Goal: Communication & Community: Ask a question

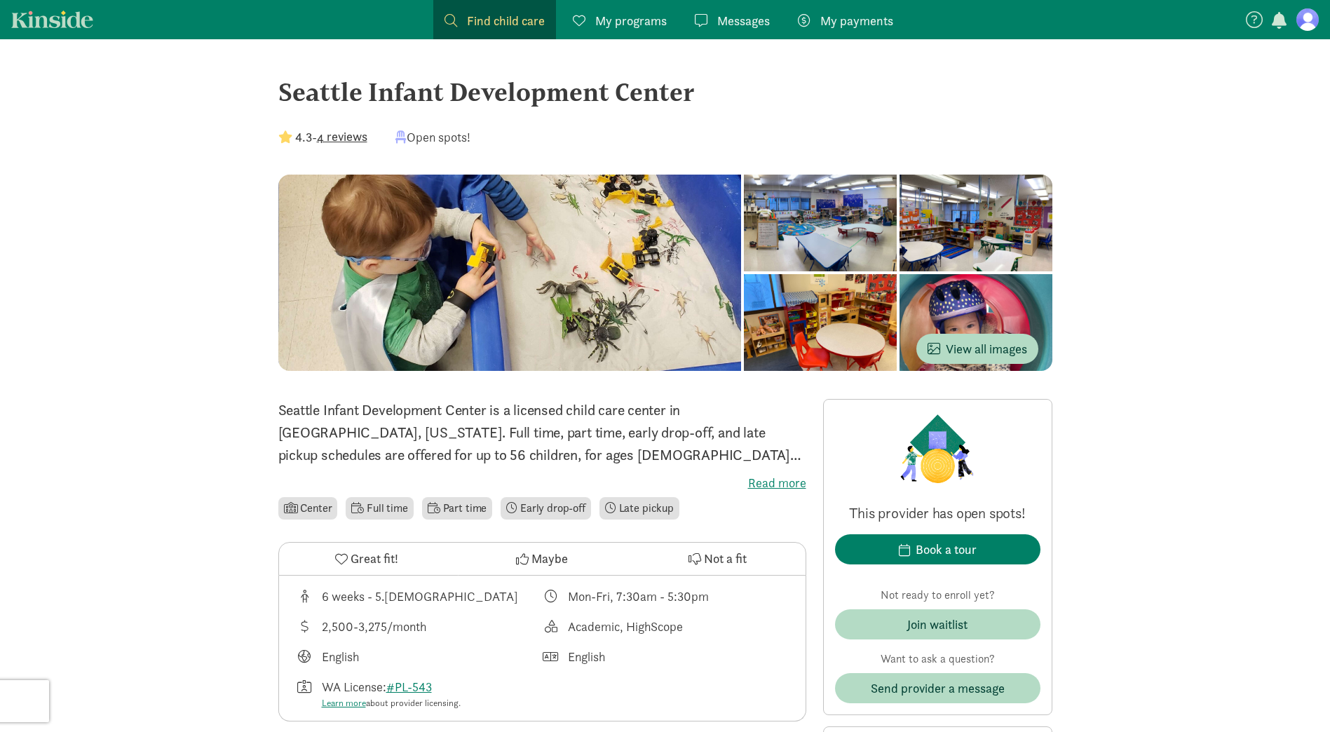
click at [1299, 11] on figure at bounding box center [1308, 19] width 22 height 22
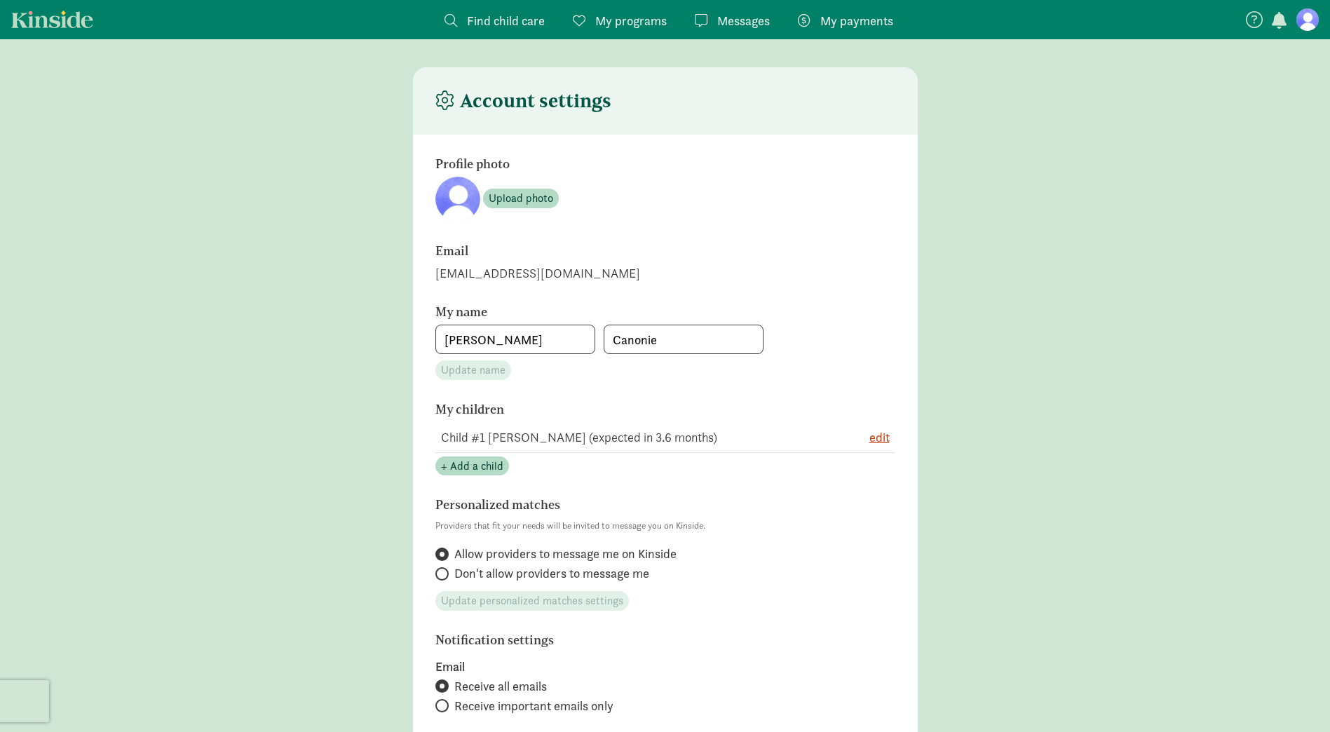
click at [635, 15] on span "My programs" at bounding box center [631, 20] width 72 height 19
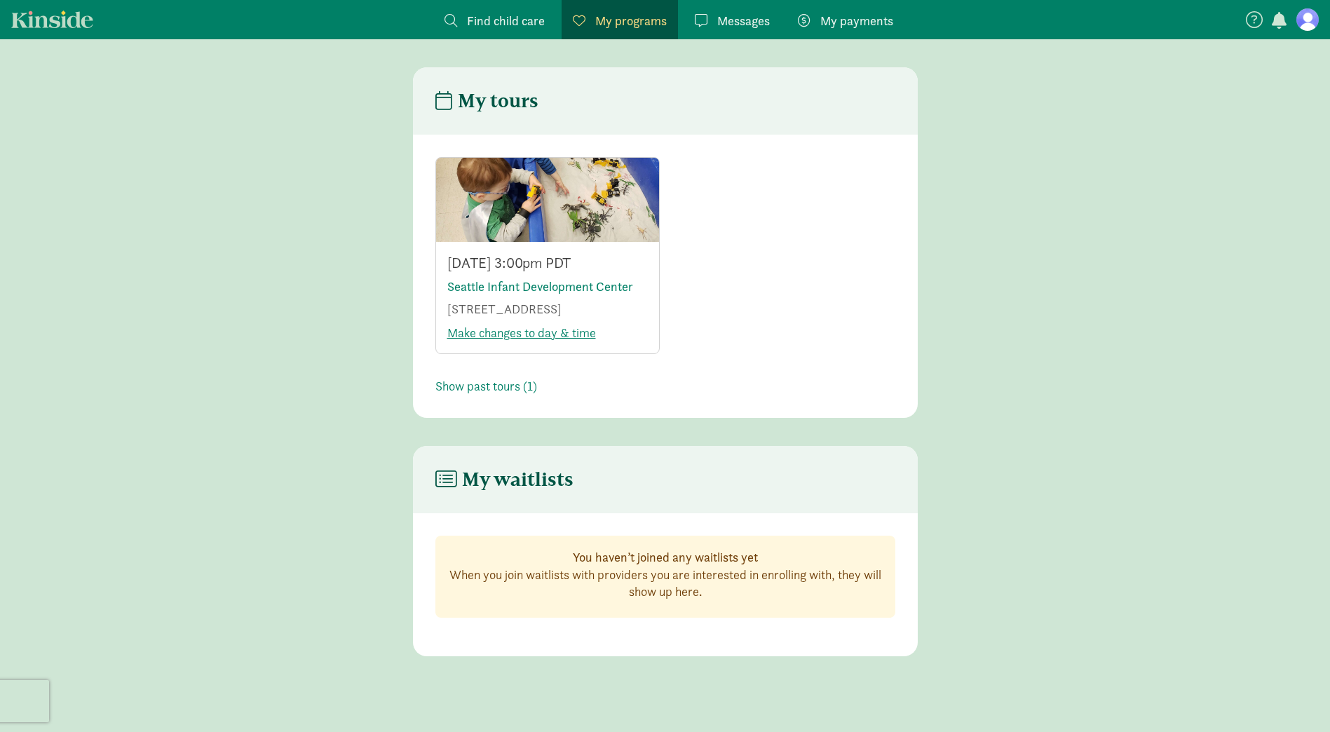
click at [586, 299] on div "[DATE] 3:00pm PDT [GEOGRAPHIC_DATA] [STREET_ADDRESS] Make changes to day & time" at bounding box center [547, 297] width 223 height 111
click at [593, 283] on link "Seattle Infant Development Center" at bounding box center [540, 286] width 186 height 16
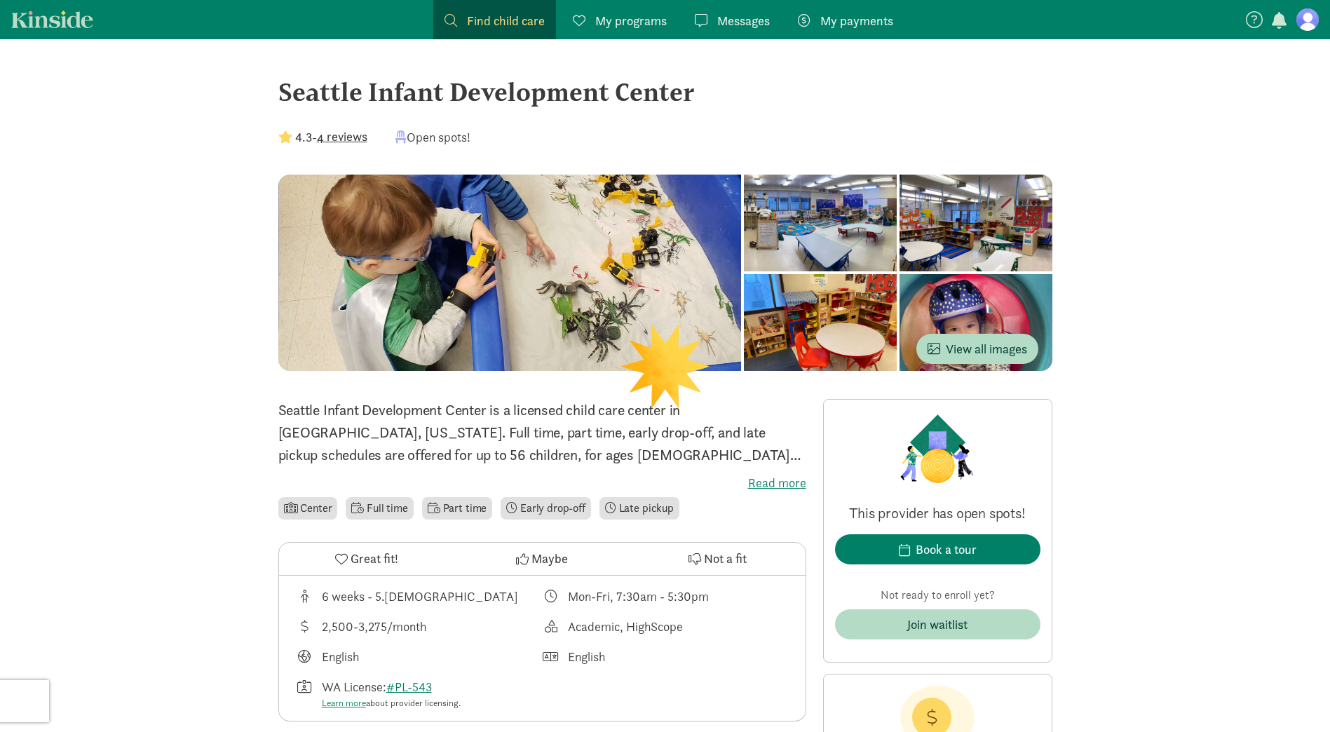
scroll to position [210, 0]
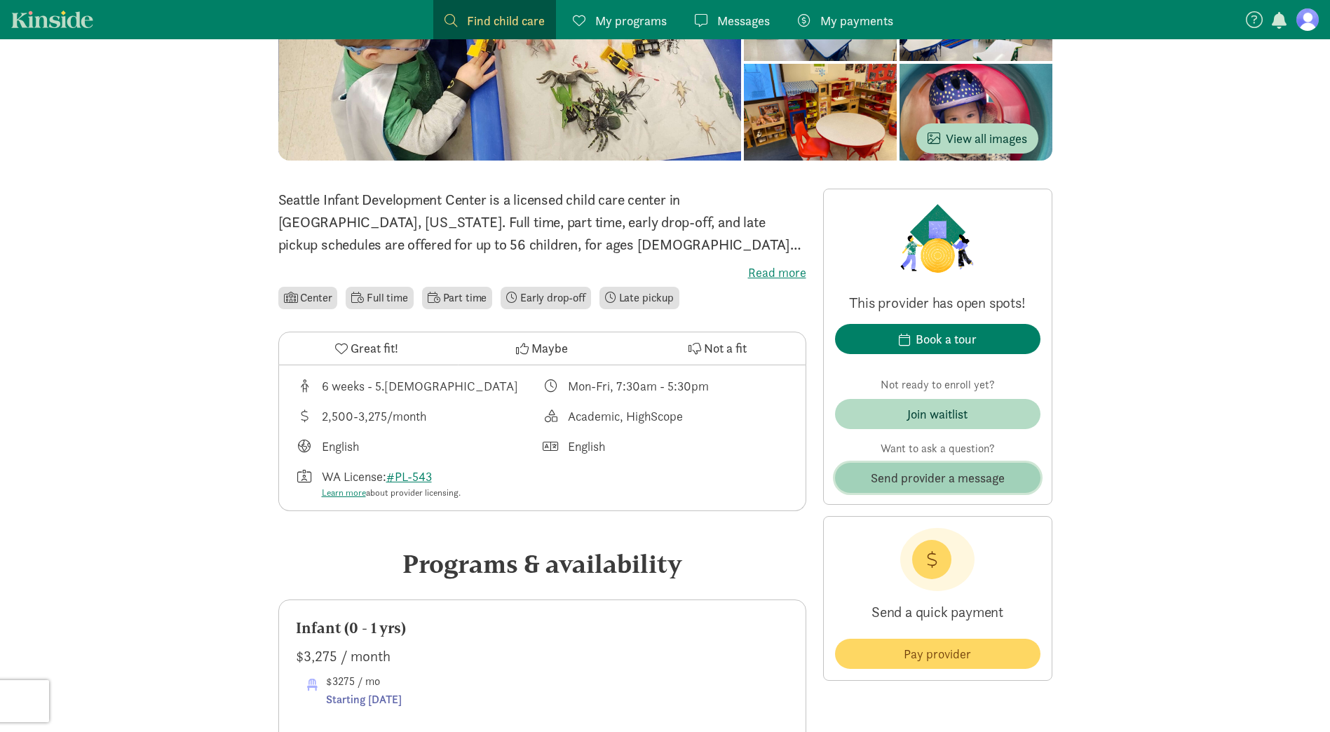
click at [1001, 472] on span "Send provider a message" at bounding box center [938, 477] width 134 height 19
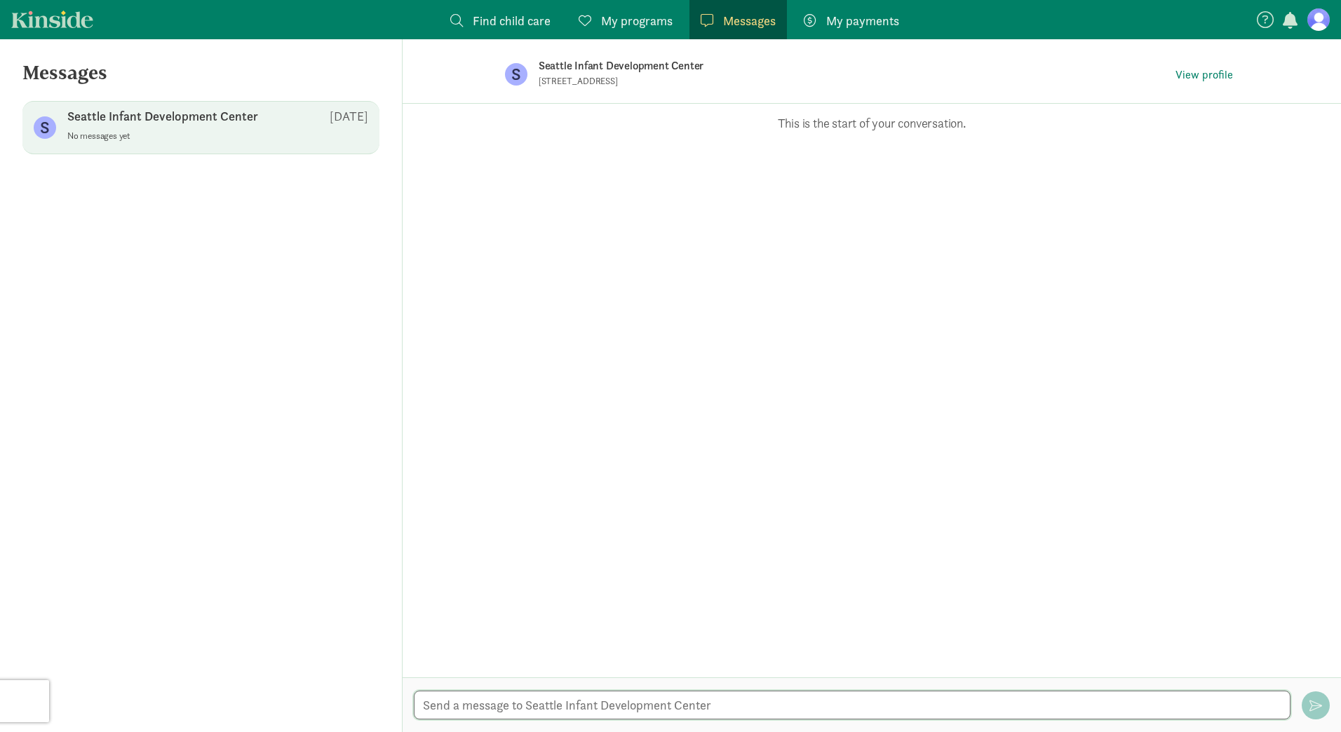
click at [634, 709] on textarea at bounding box center [852, 705] width 877 height 29
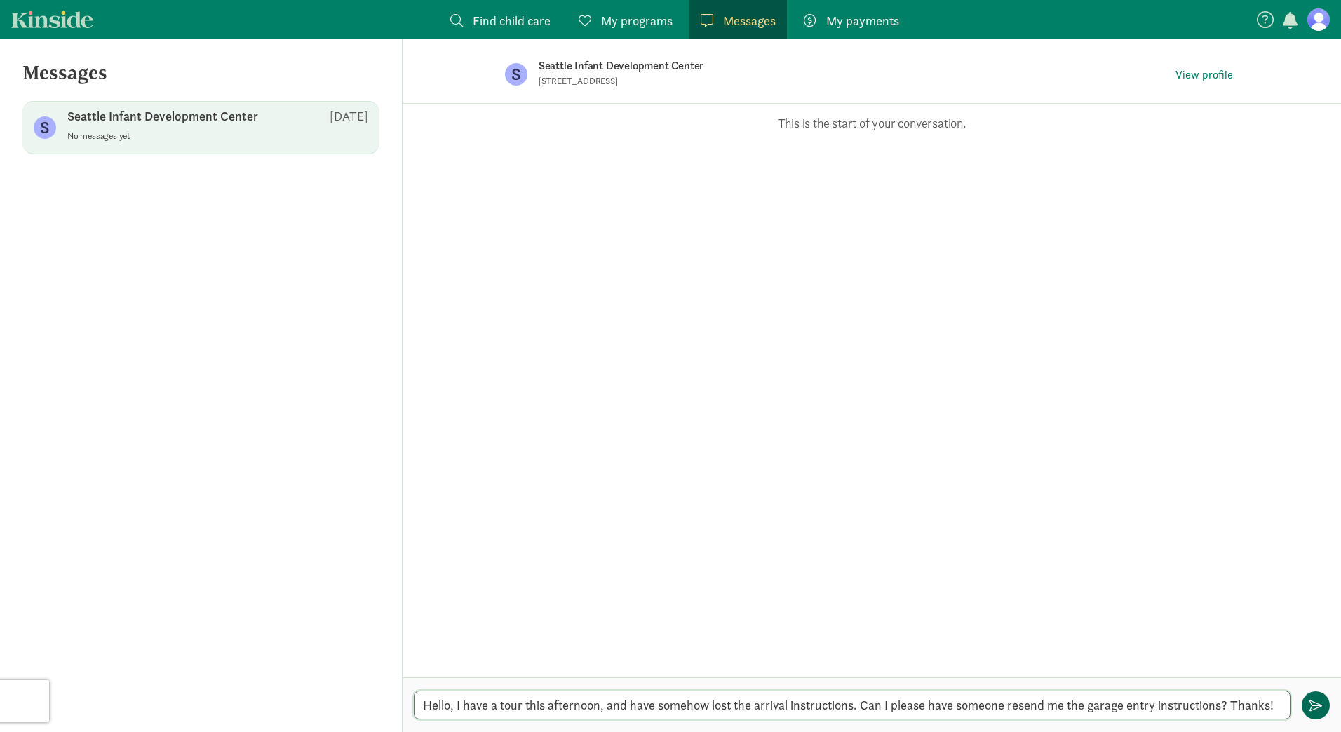
type textarea "Hello, I have a tour this afternoon, and have somehow lost the arrival instruct…"
click at [1313, 698] on button "button" at bounding box center [1315, 705] width 28 height 28
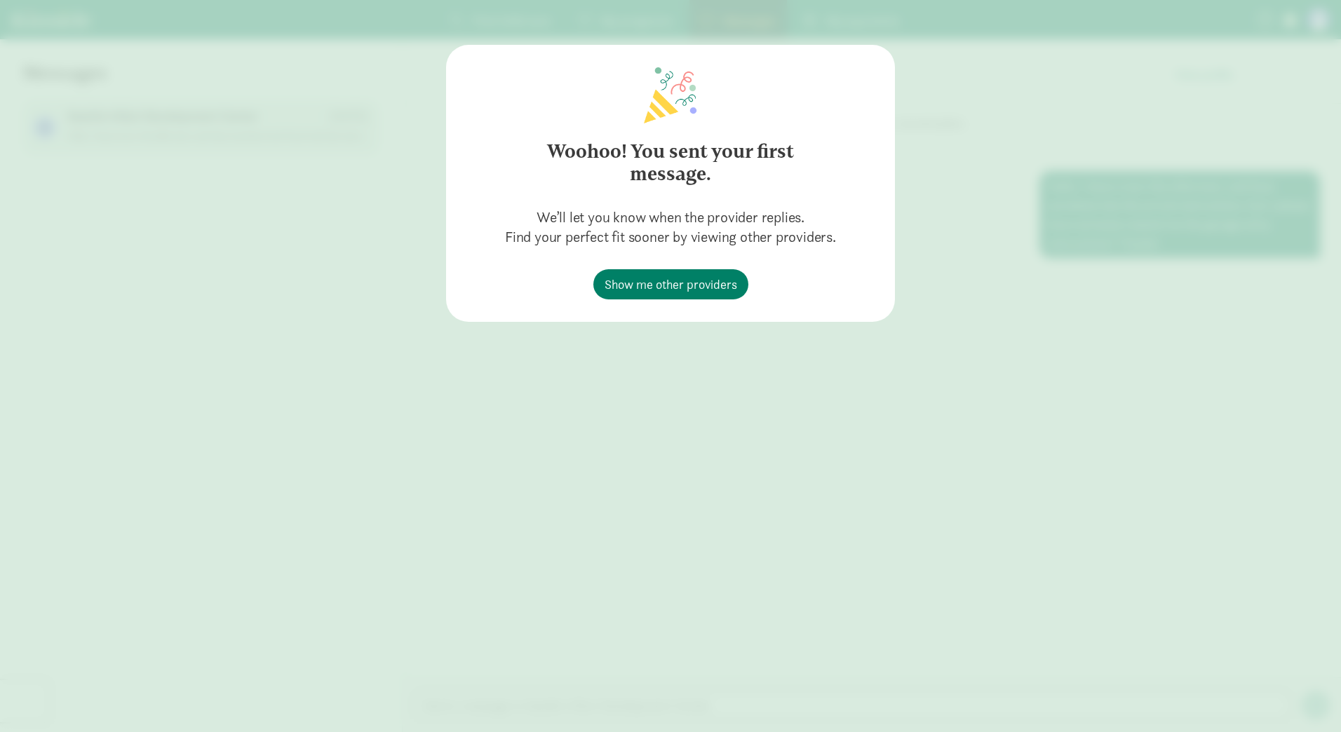
click at [583, 334] on div "Woohoo! You sent your first message. We’ll let you know when the provider repli…" at bounding box center [670, 366] width 1341 height 732
click at [591, 386] on div "Woohoo! You sent your first message. We’ll let you know when the provider repli…" at bounding box center [670, 366] width 1341 height 732
click at [630, 296] on link "Show me other providers" at bounding box center [670, 284] width 155 height 30
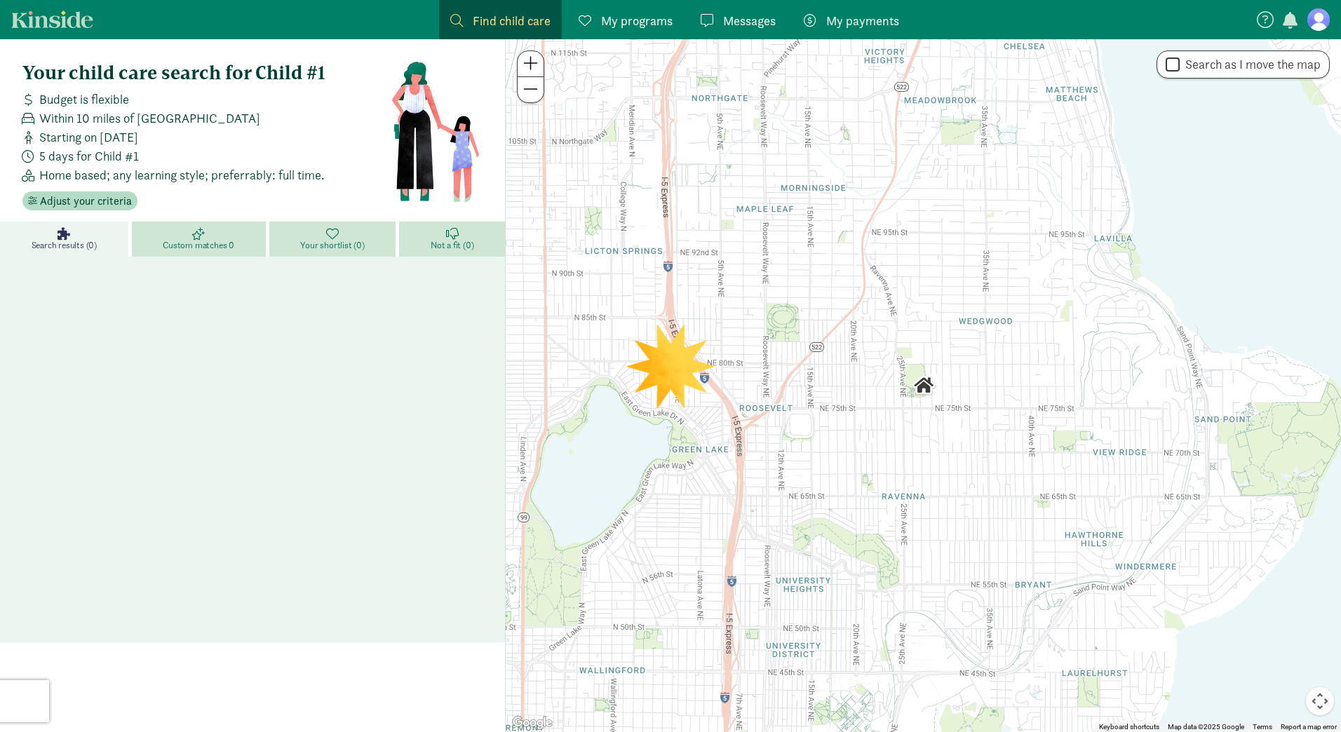
click at [750, 6] on link "Messages Messages" at bounding box center [737, 19] width 97 height 39
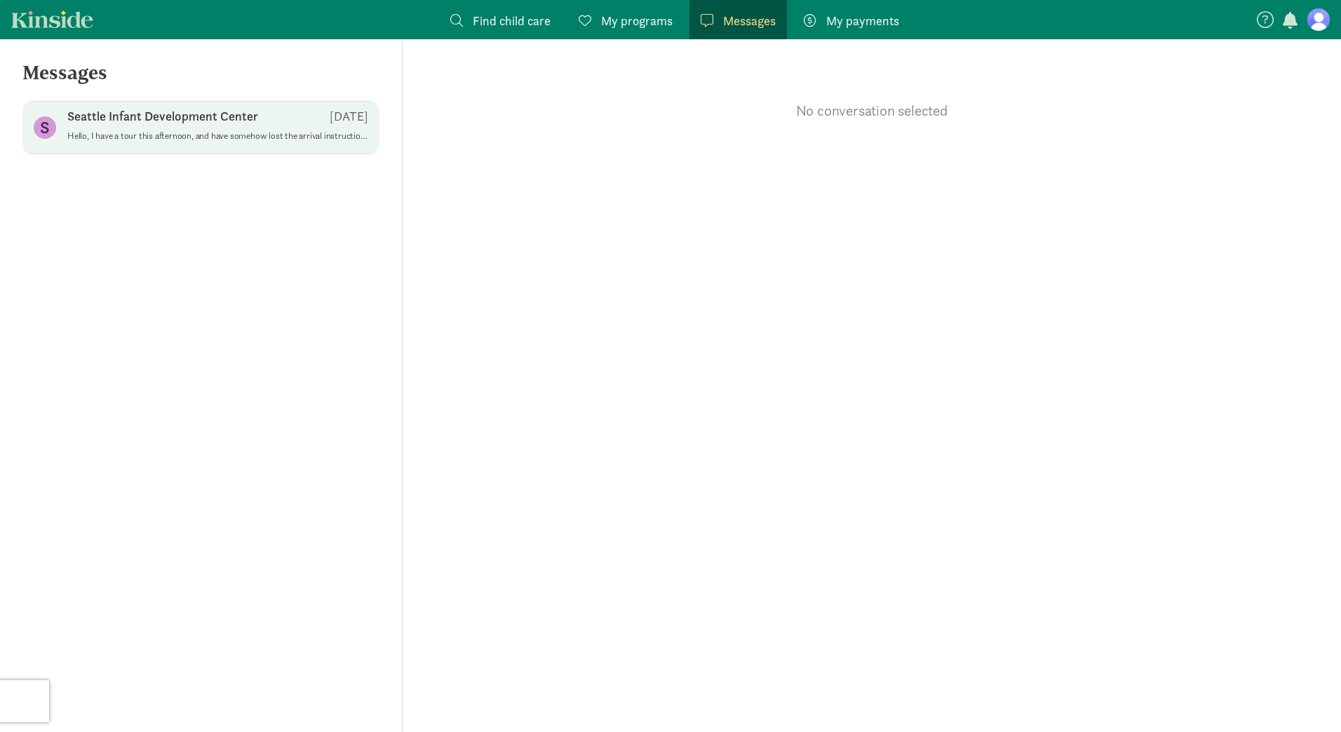
click at [287, 116] on div "Seattle Infant Development Center Sep 11" at bounding box center [217, 119] width 301 height 22
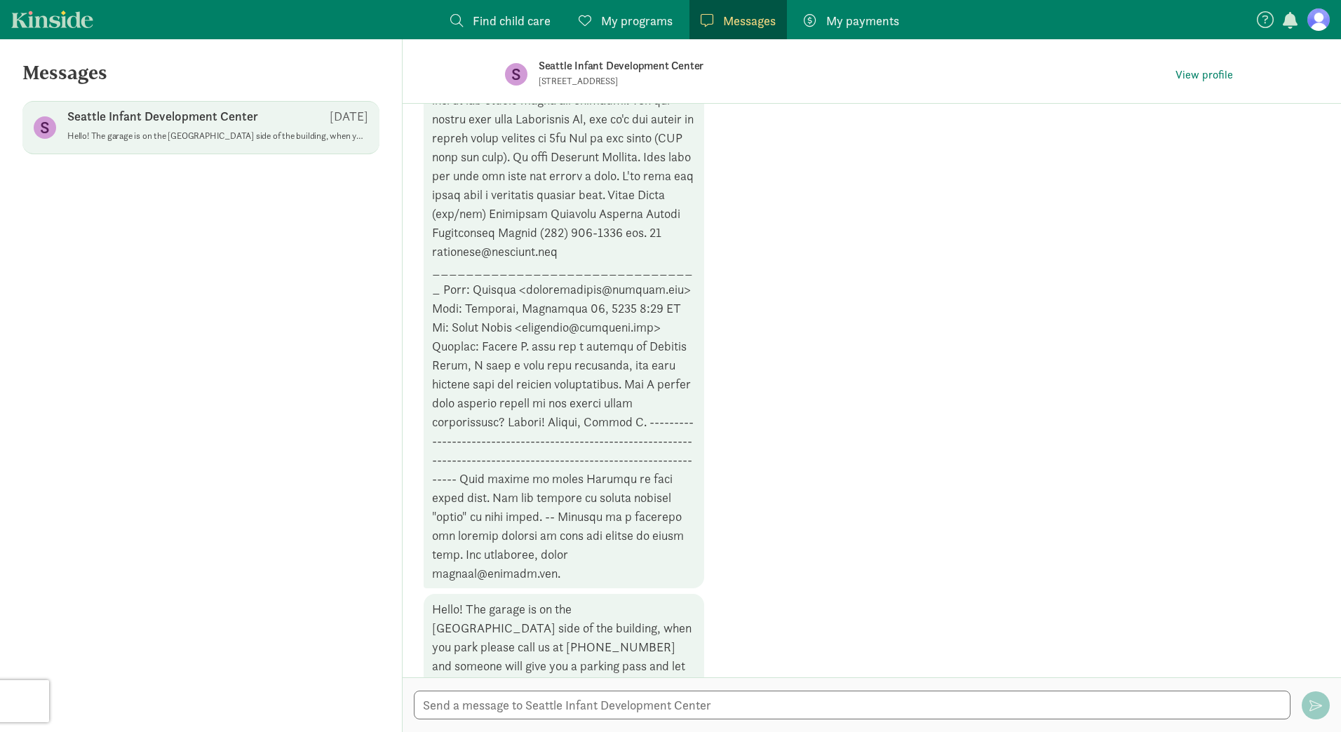
scroll to position [111, 0]
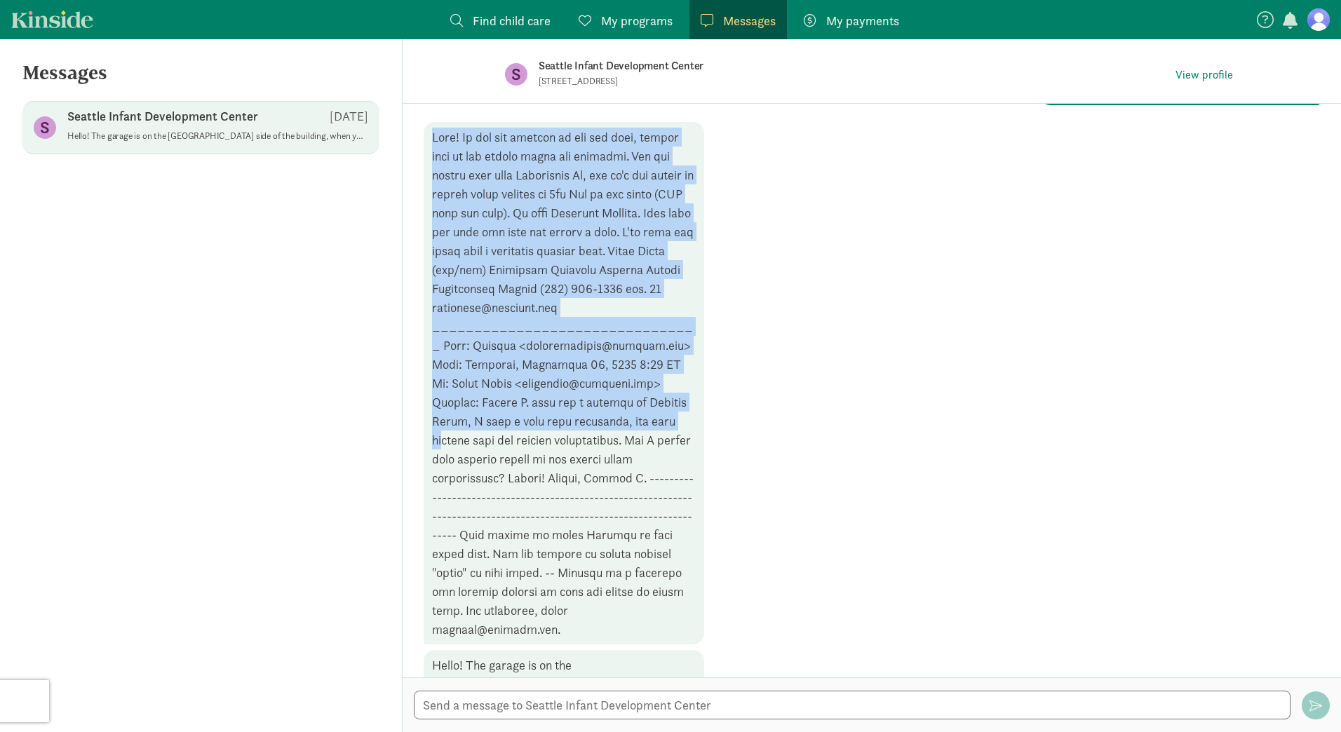
drag, startPoint x: 435, startPoint y: 179, endPoint x: 602, endPoint y: 440, distance: 309.7
click at [602, 440] on div at bounding box center [564, 383] width 280 height 522
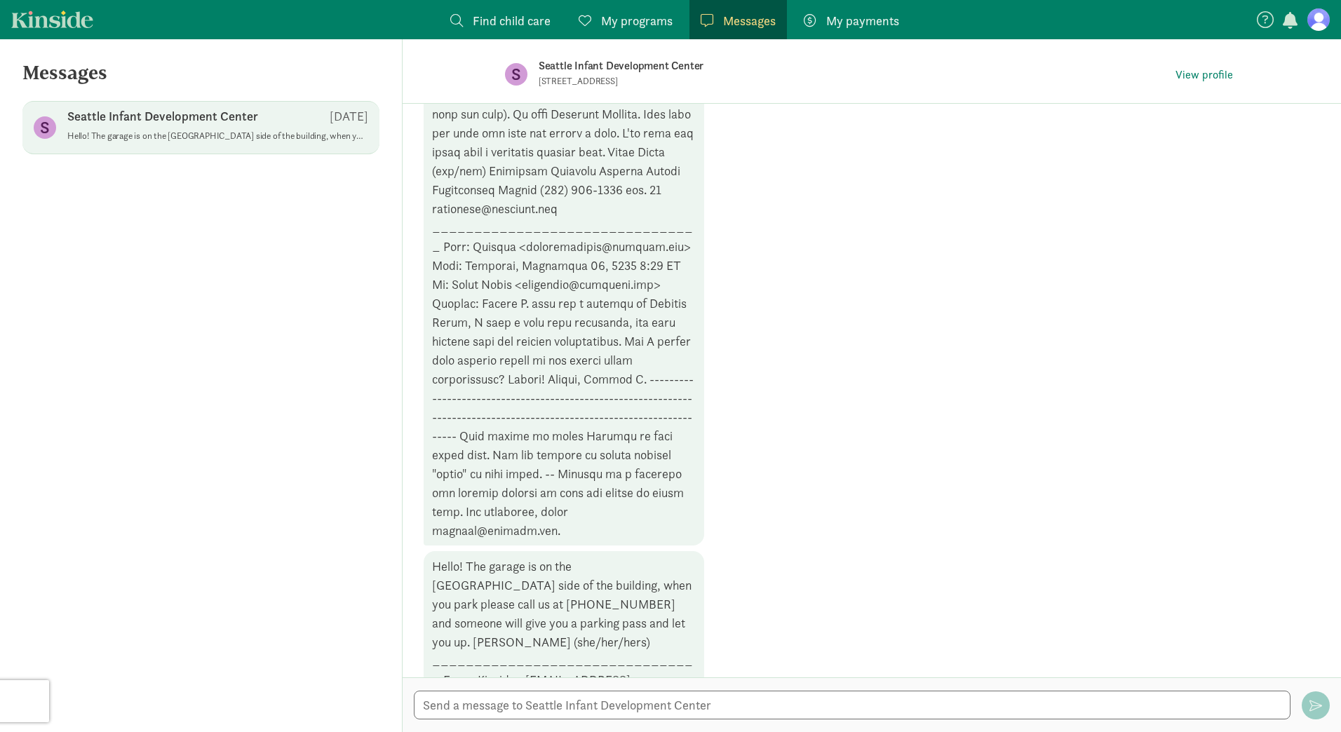
click at [602, 440] on div at bounding box center [564, 284] width 280 height 522
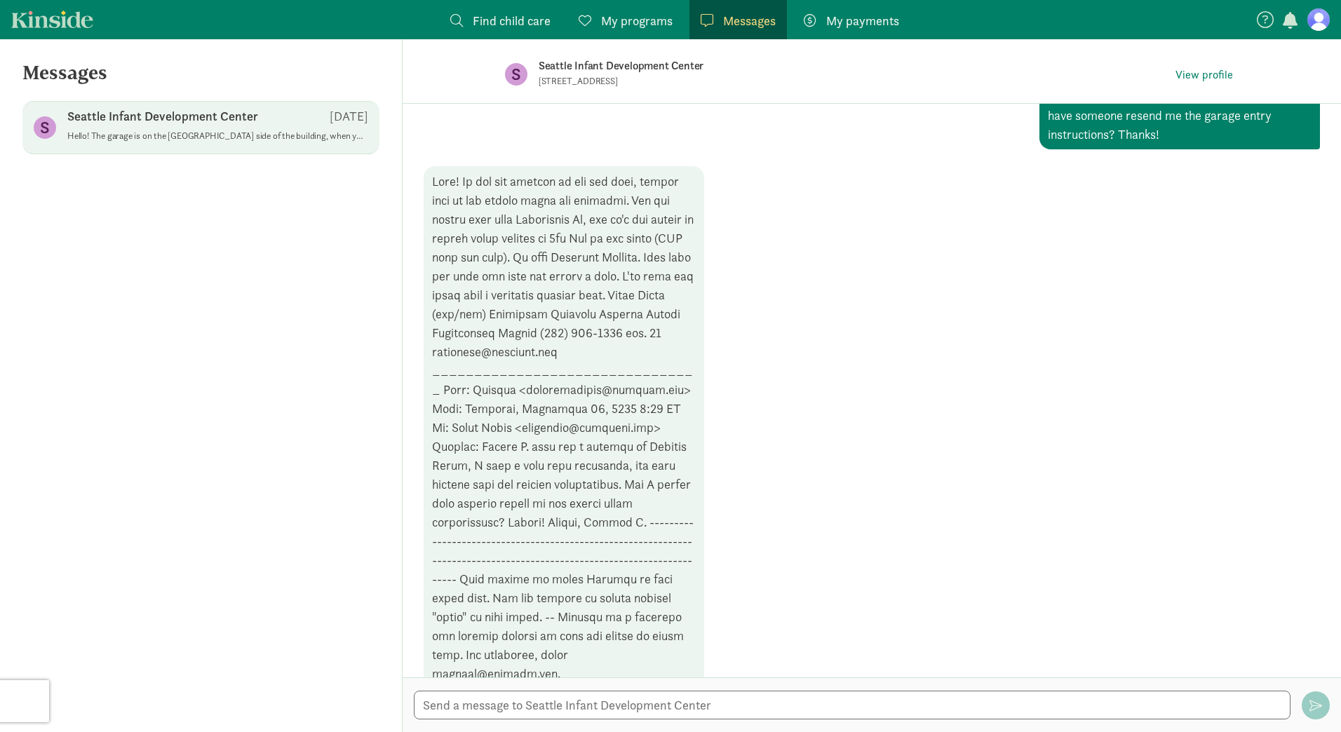
scroll to position [0, 0]
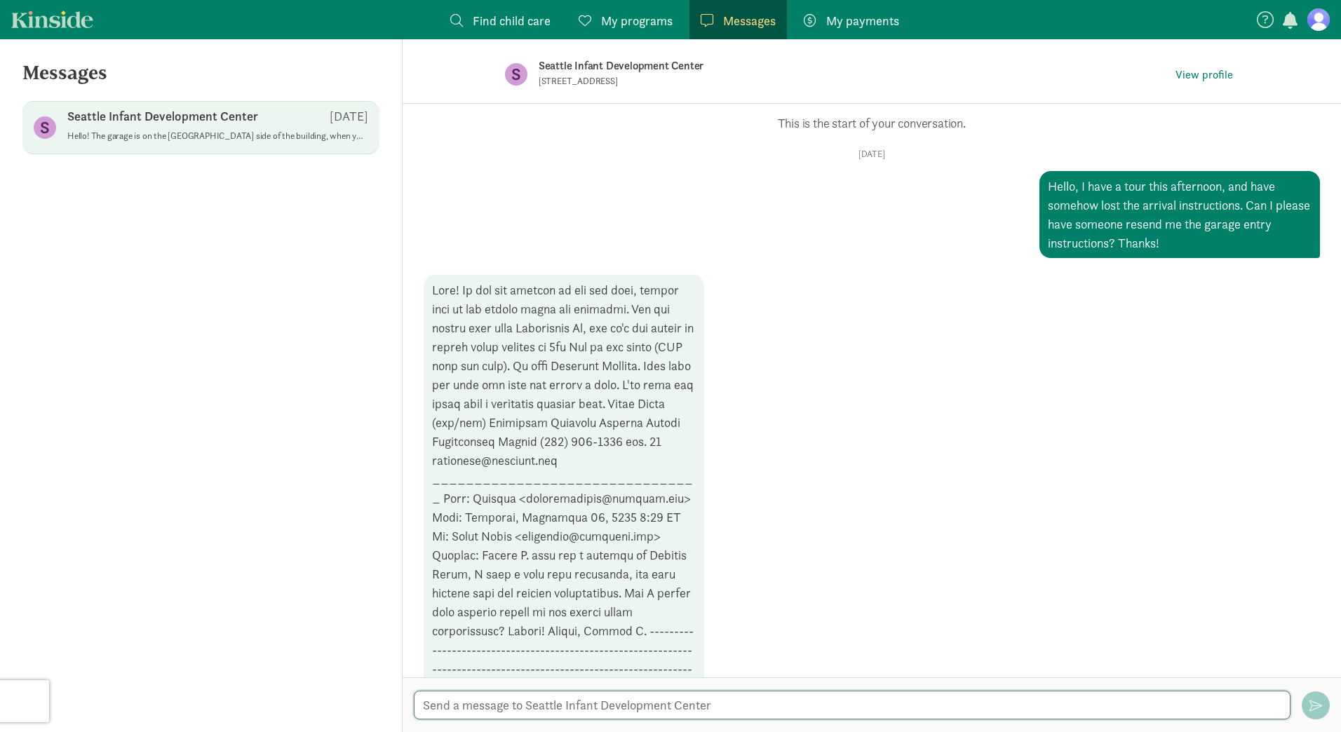
drag, startPoint x: 701, startPoint y: 704, endPoint x: 709, endPoint y: 726, distance: 24.0
click at [705, 719] on textarea at bounding box center [852, 705] width 877 height 29
type textarea "So my husband and I work across the street, so we won't be driving in. Do I sti…"
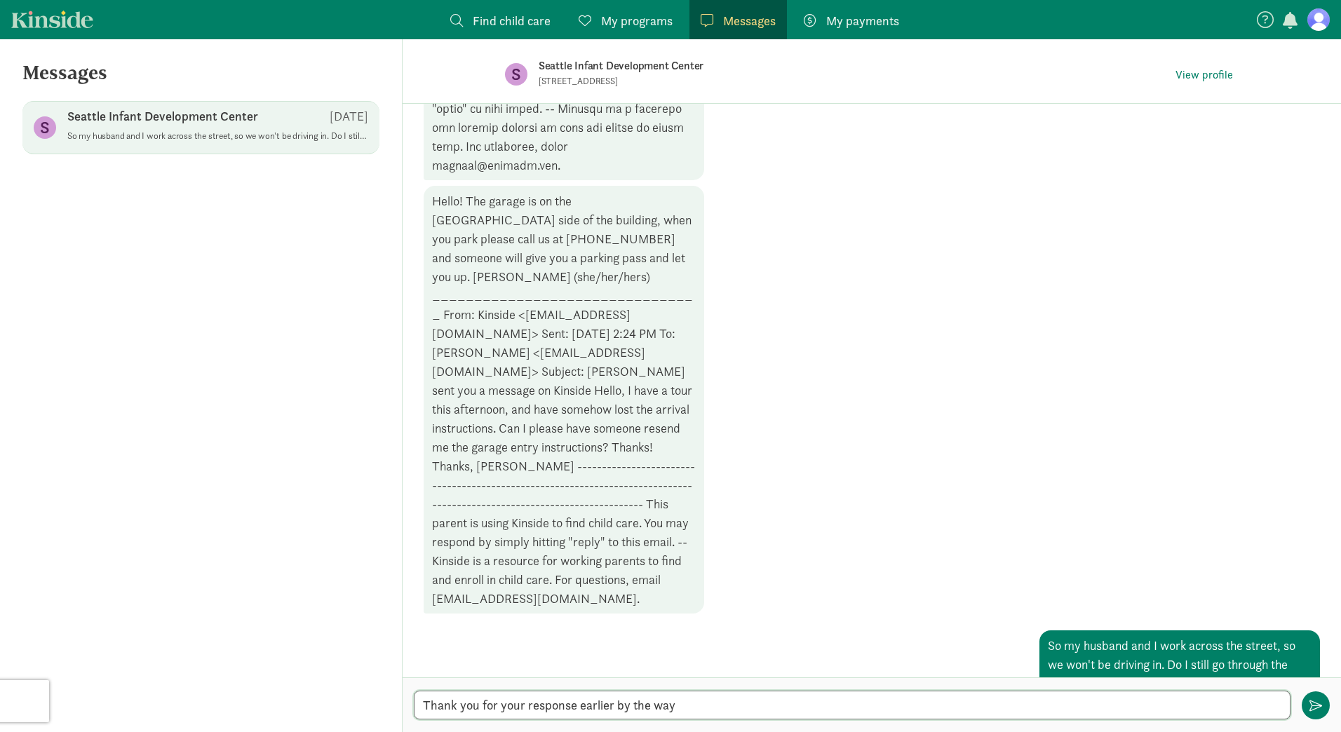
type textarea "Thank you for your response earlier by the way!"
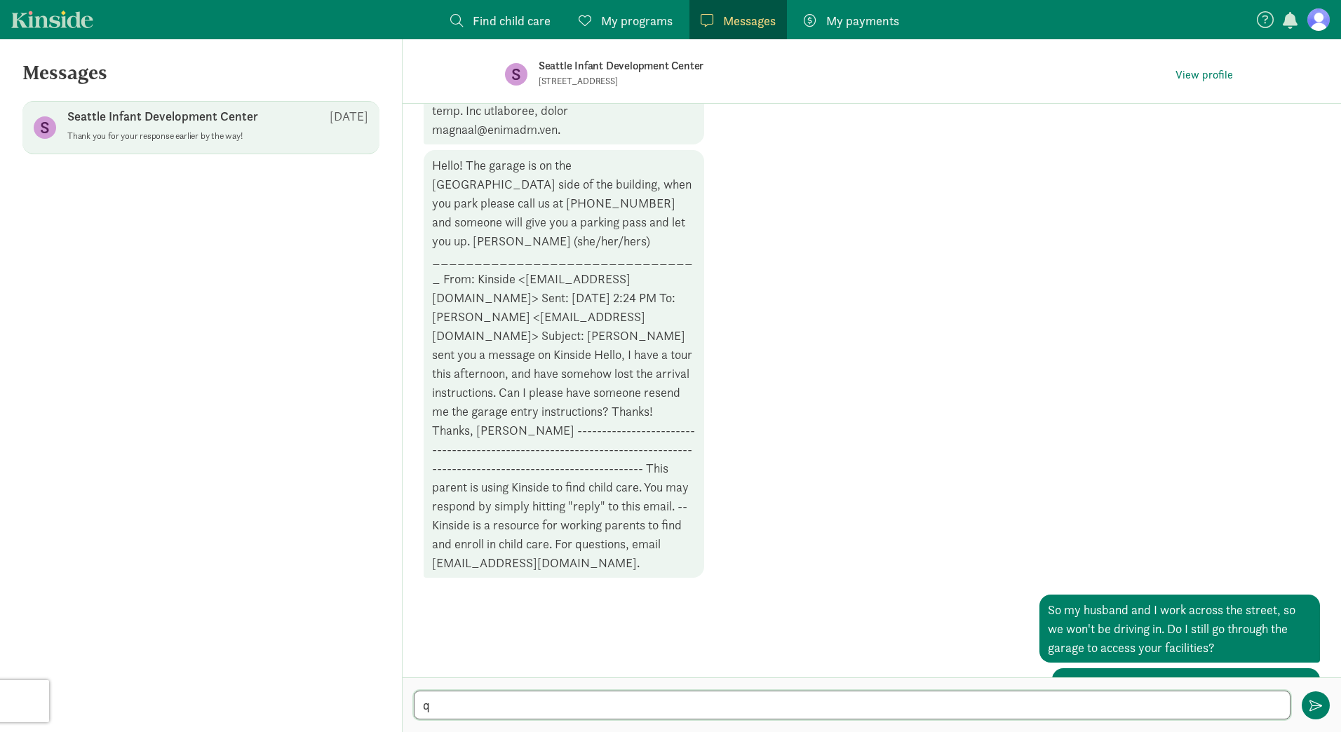
type textarea "q"
